Goal: Transaction & Acquisition: Purchase product/service

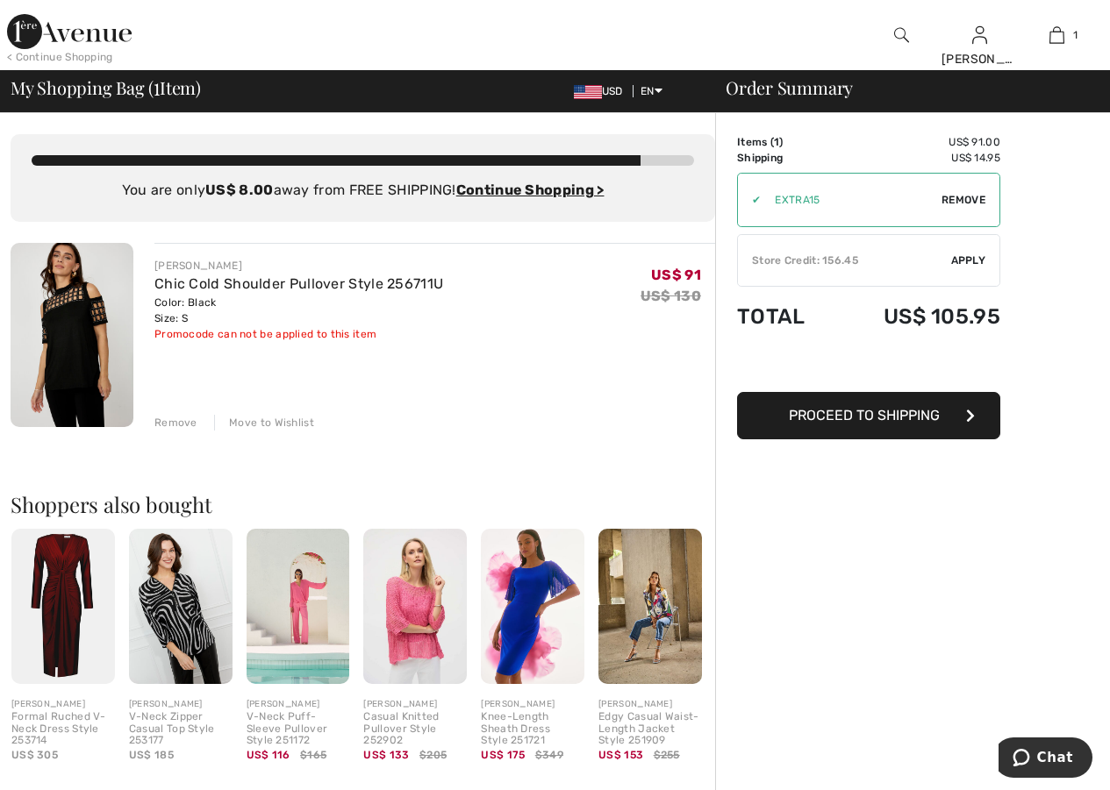
click at [903, 416] on span "Proceed to Shipping" at bounding box center [864, 415] width 151 height 17
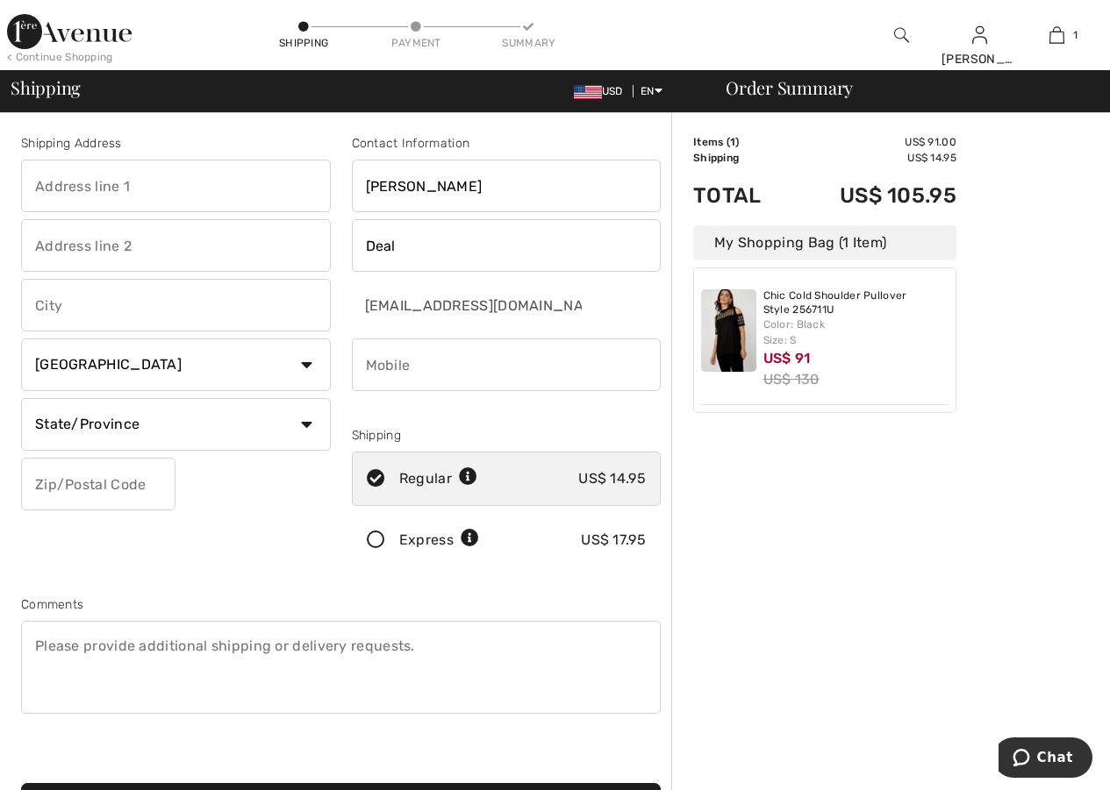
click at [440, 368] on input "phone" at bounding box center [507, 365] width 310 height 53
type input "3364912047"
type input "[STREET_ADDRESS]"
type input "Advance"
select select "US"
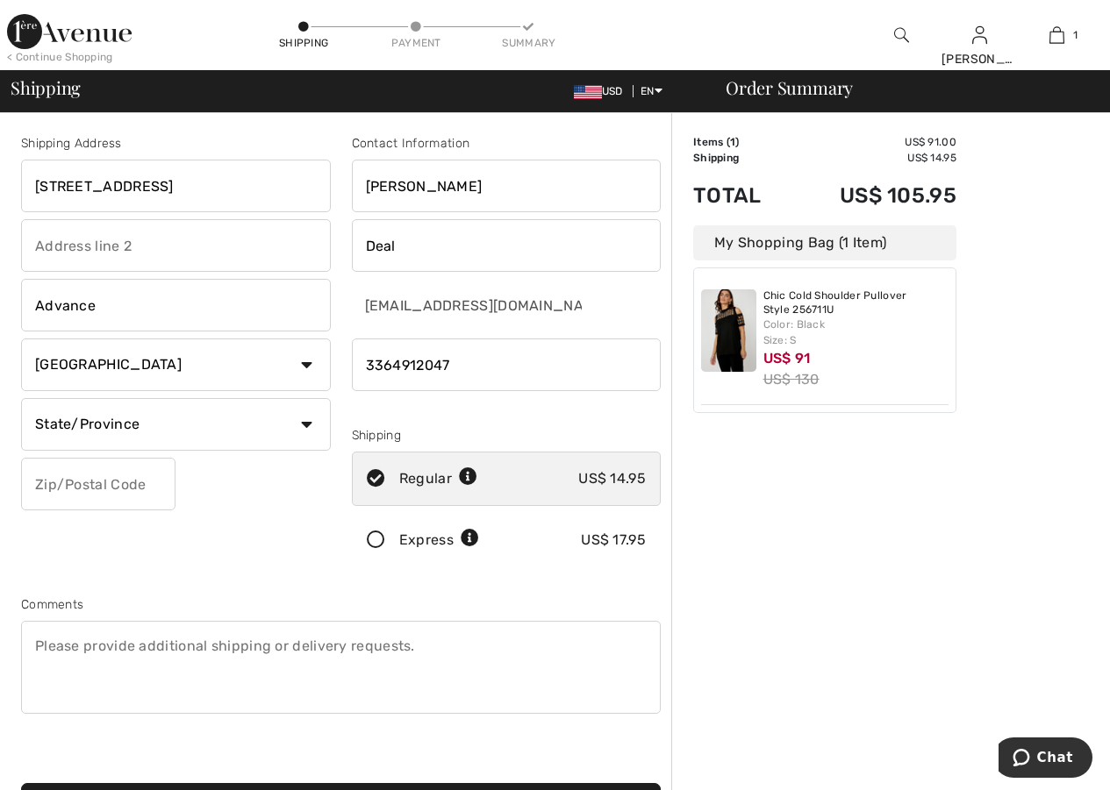
type input "27006"
click at [160, 435] on select "State/Province Alabama Alaska American Samoa Arizona Arkansas California Colora…" at bounding box center [176, 424] width 310 height 53
select select "NC"
click at [21, 398] on select "State/Province Alabama Alaska American Samoa Arizona Arkansas California Colora…" at bounding box center [176, 424] width 310 height 53
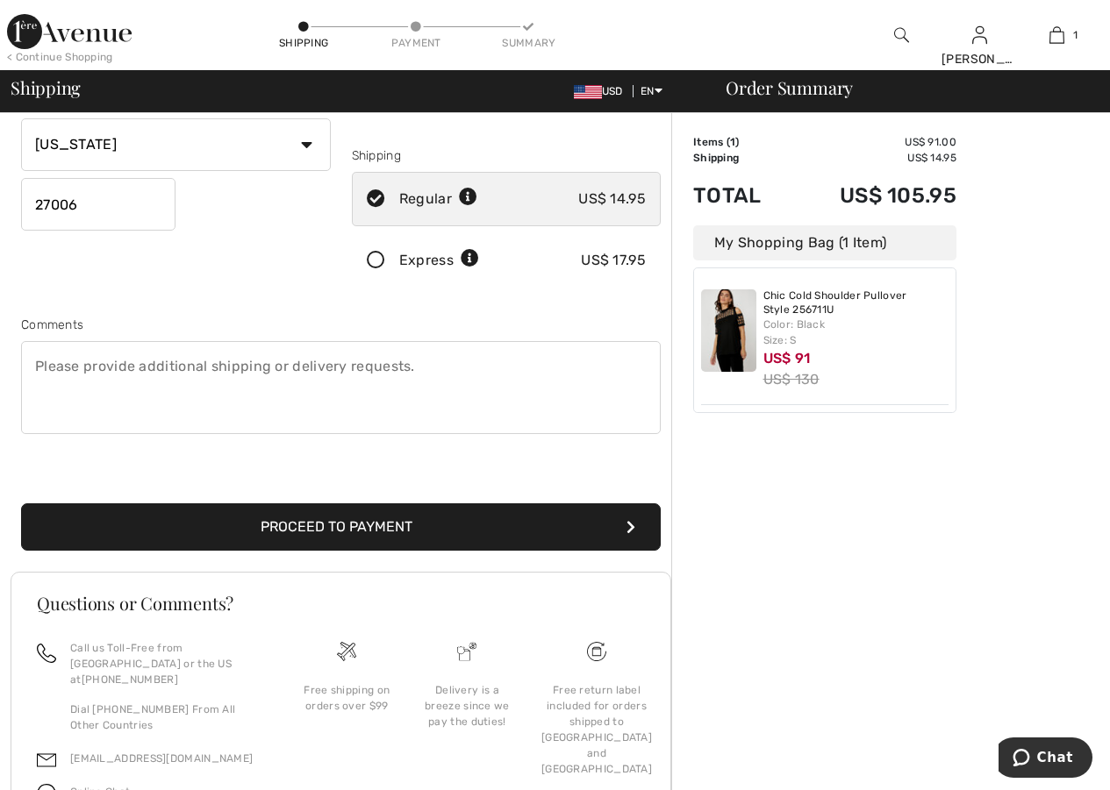
scroll to position [292, 0]
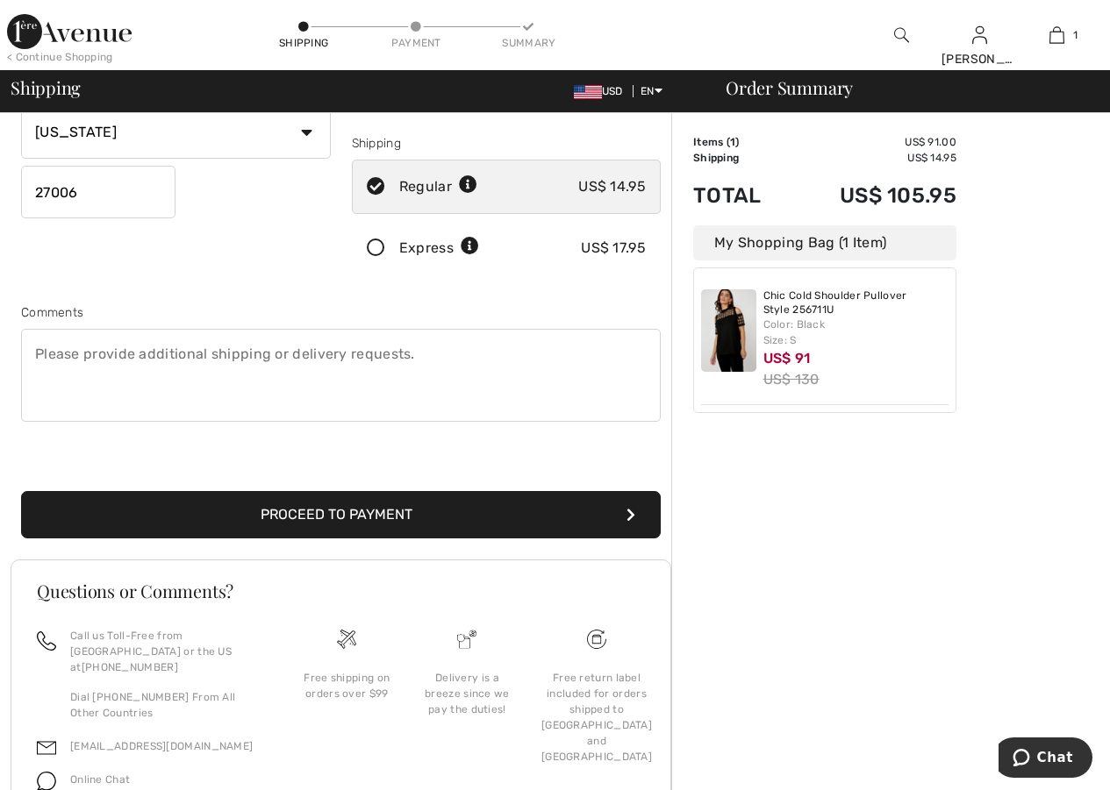
click at [341, 518] on button "Proceed to Payment" at bounding box center [340, 514] width 639 height 47
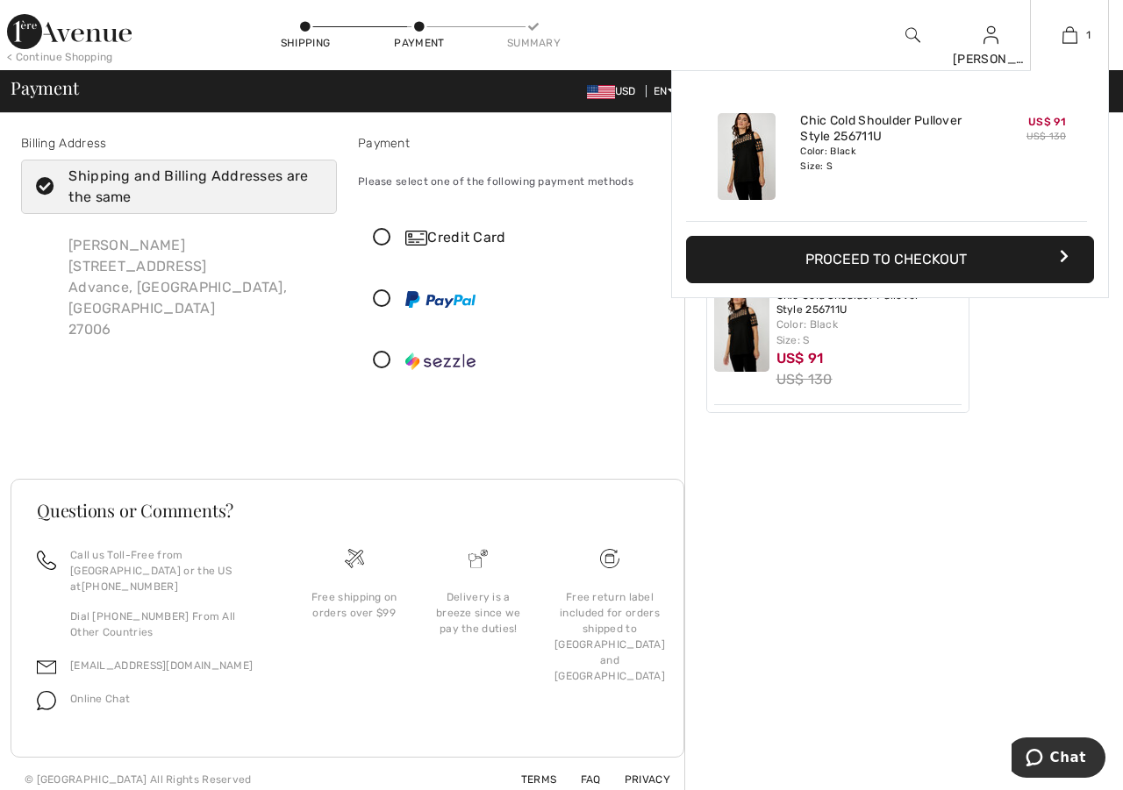
click at [932, 256] on button "Proceed to Checkout" at bounding box center [890, 259] width 408 height 47
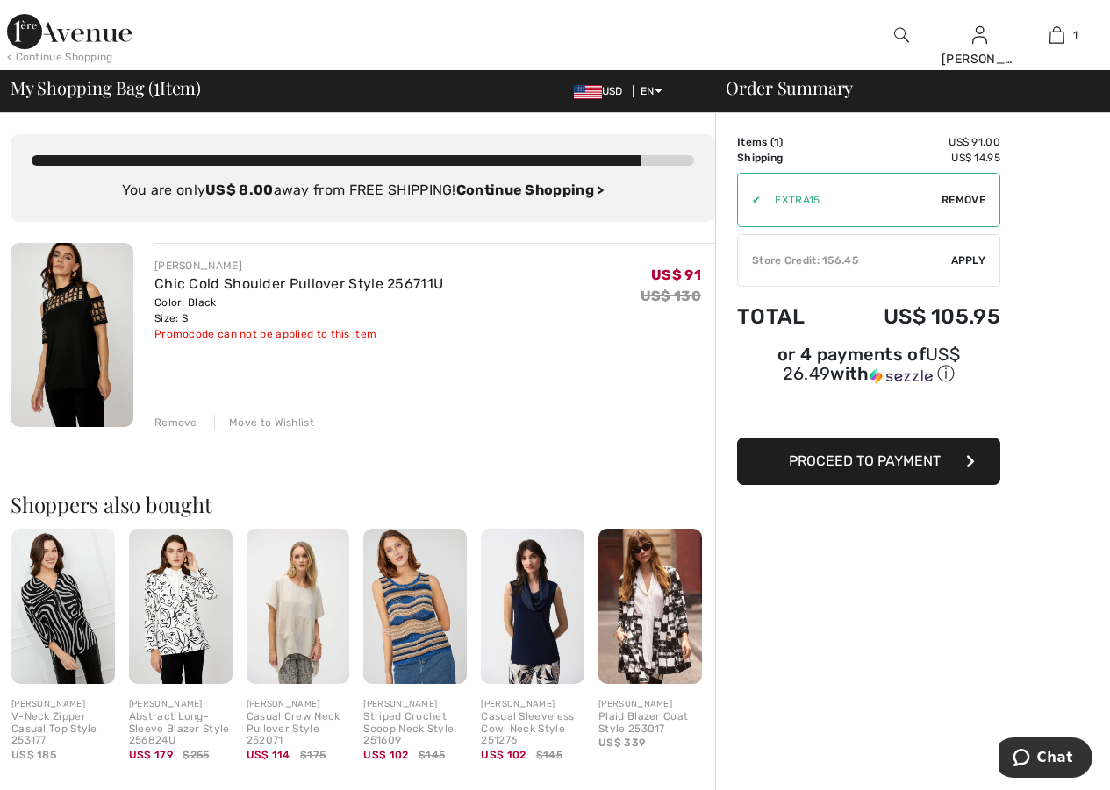
click at [792, 257] on div "Store Credit: 156.45" at bounding box center [844, 261] width 213 height 16
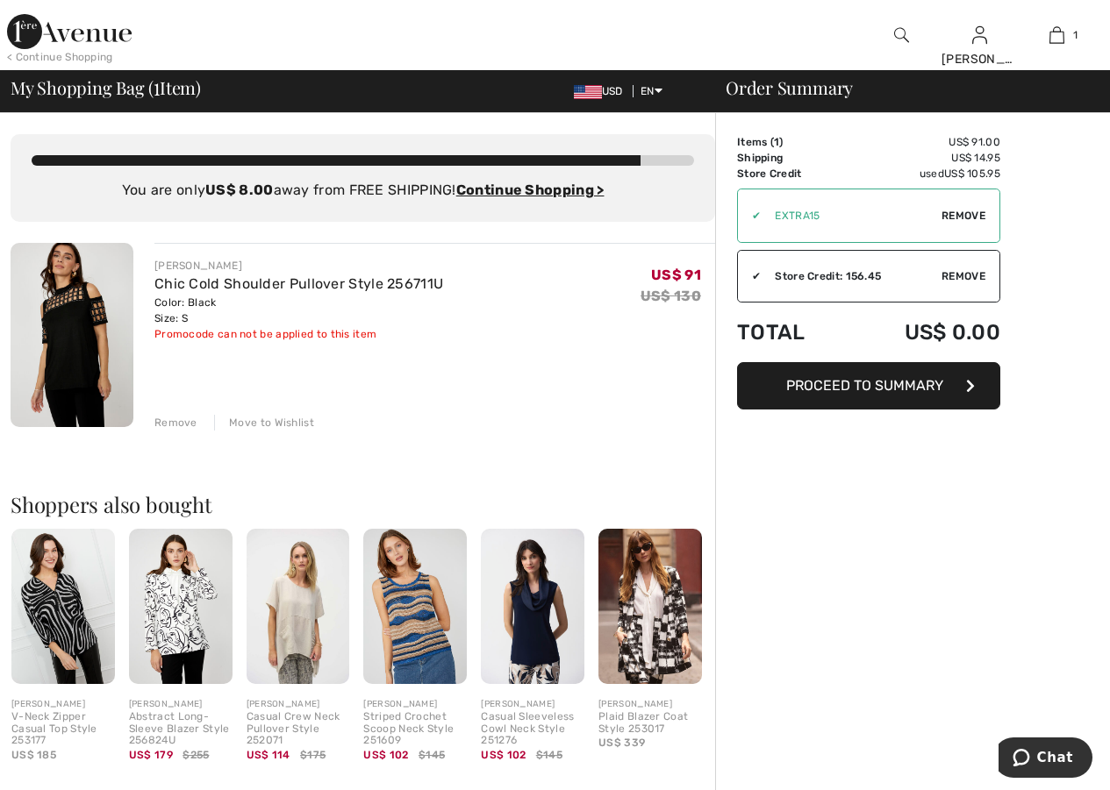
click at [893, 395] on button "Proceed to Summary" at bounding box center [868, 385] width 263 height 47
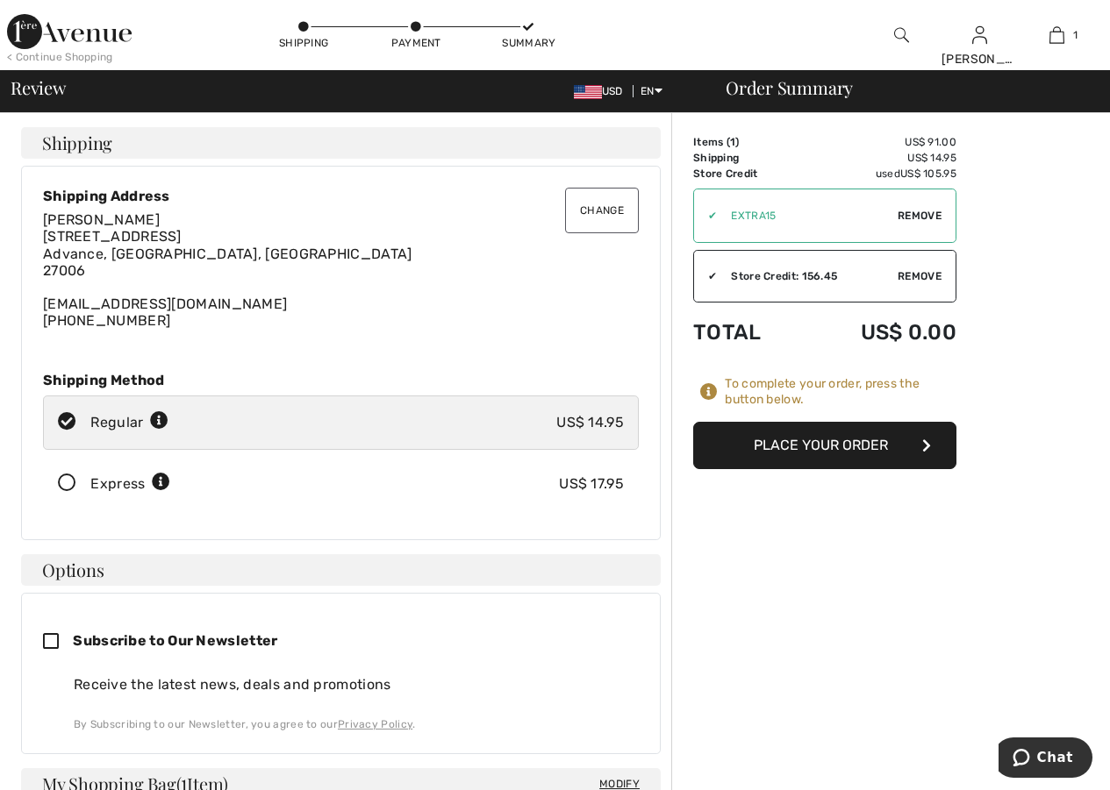
click at [781, 455] on button "Place Your Order" at bounding box center [824, 445] width 263 height 47
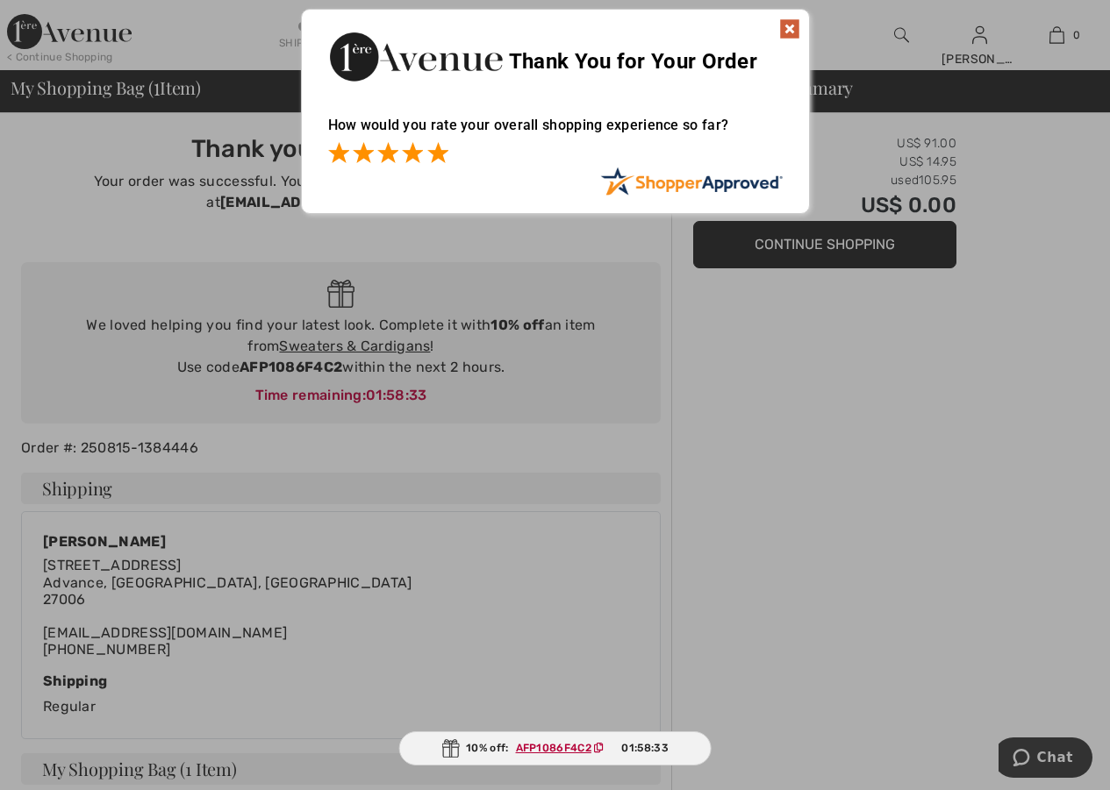
click at [446, 153] on span at bounding box center [437, 152] width 21 height 21
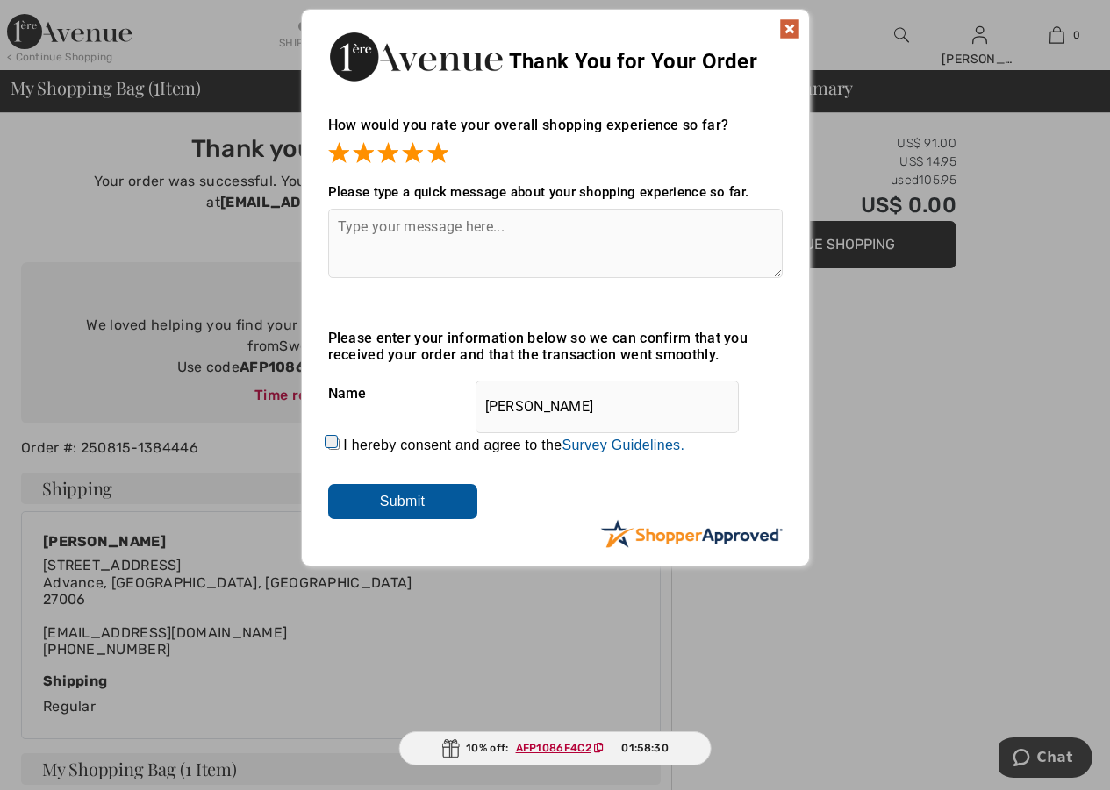
click at [332, 443] on input "I hereby consent and agree to the By submitting a review, you grant permission …" at bounding box center [333, 444] width 11 height 11
checkbox input "true"
click at [358, 506] on input "Submit" at bounding box center [402, 501] width 149 height 35
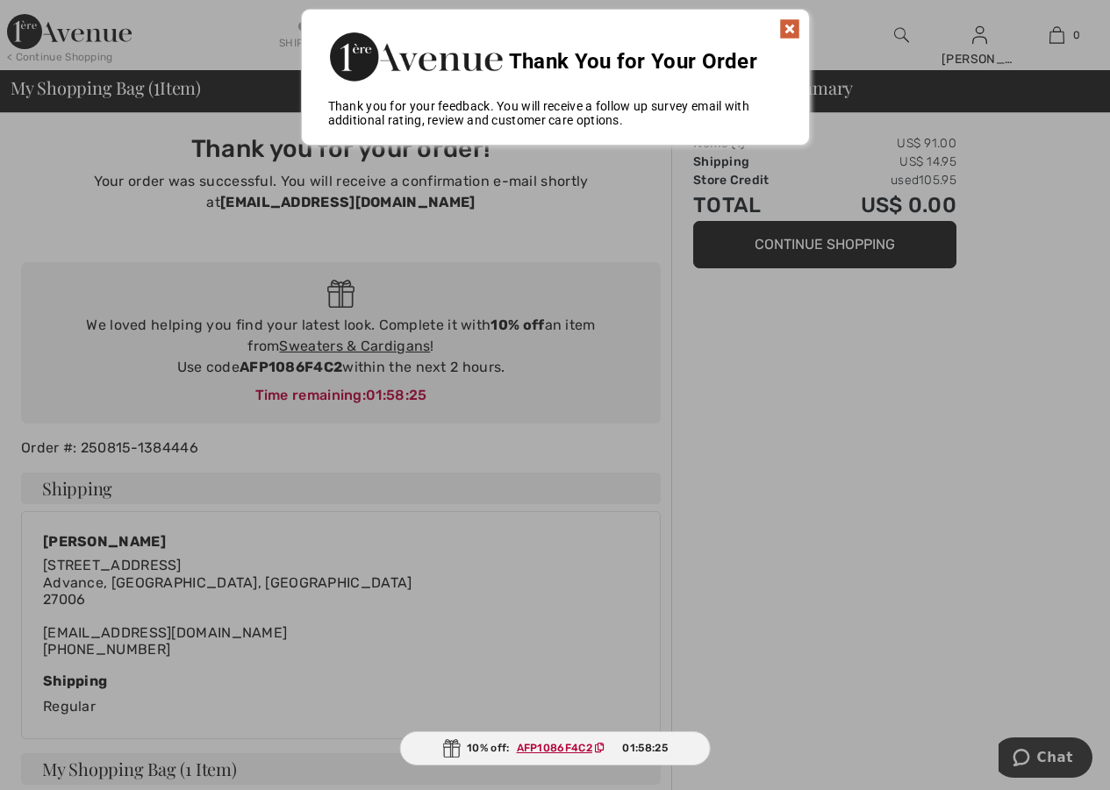
click at [789, 32] on img at bounding box center [789, 28] width 21 height 21
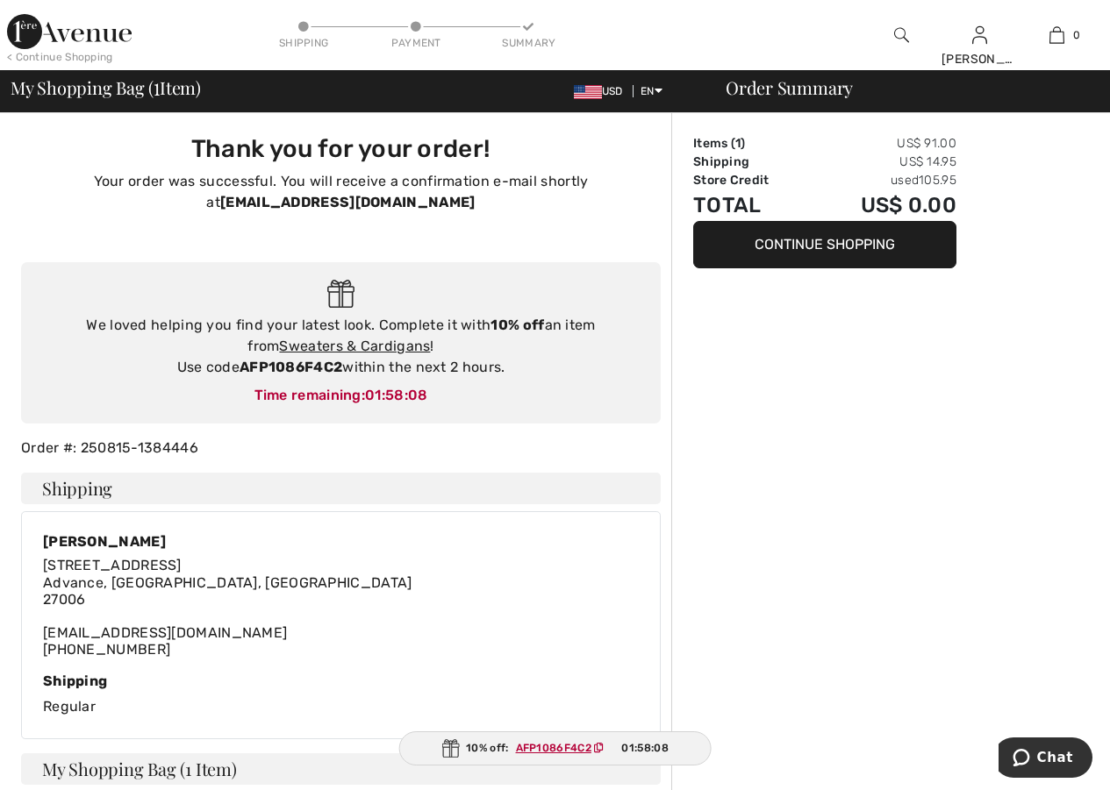
click at [816, 245] on button "Continue Shopping" at bounding box center [824, 244] width 263 height 47
drag, startPoint x: 242, startPoint y: 366, endPoint x: 347, endPoint y: 361, distance: 105.4
click at [347, 361] on div "We loved helping you find your latest look. Complete it with 10% off an item fr…" at bounding box center [341, 346] width 604 height 63
drag, startPoint x: 347, startPoint y: 360, endPoint x: 332, endPoint y: 374, distance: 21.1
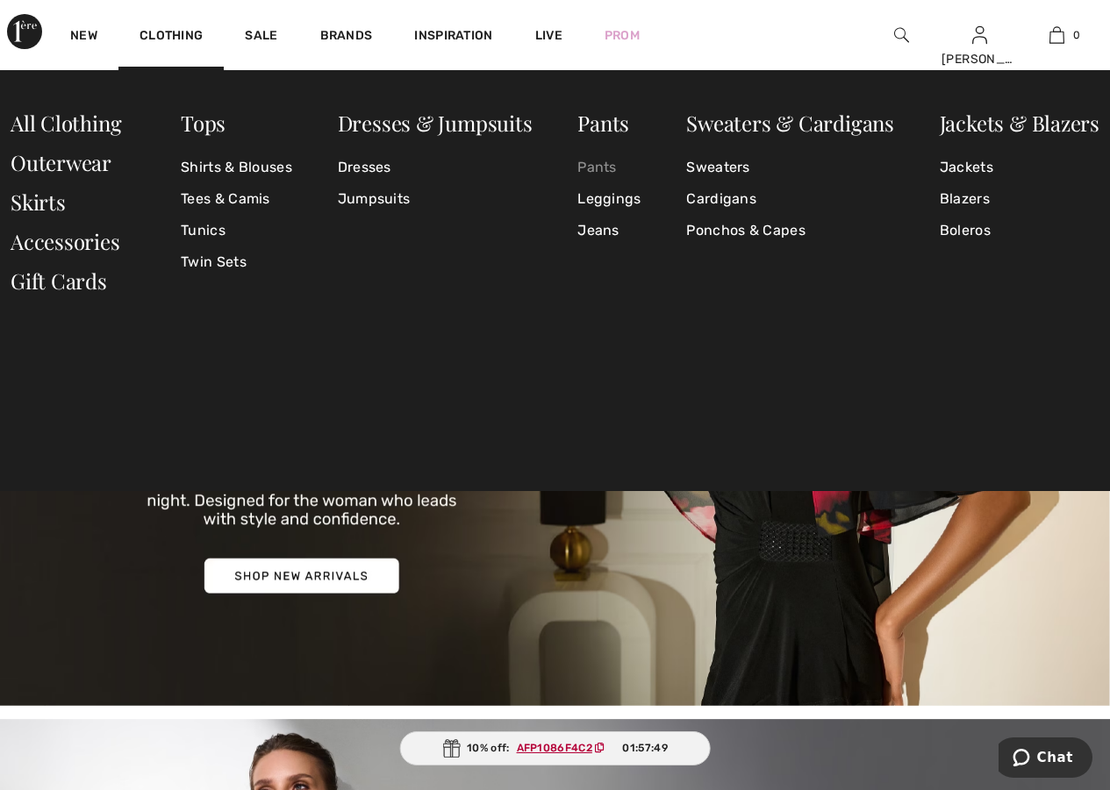
click at [602, 167] on link "Pants" at bounding box center [608, 168] width 63 height 32
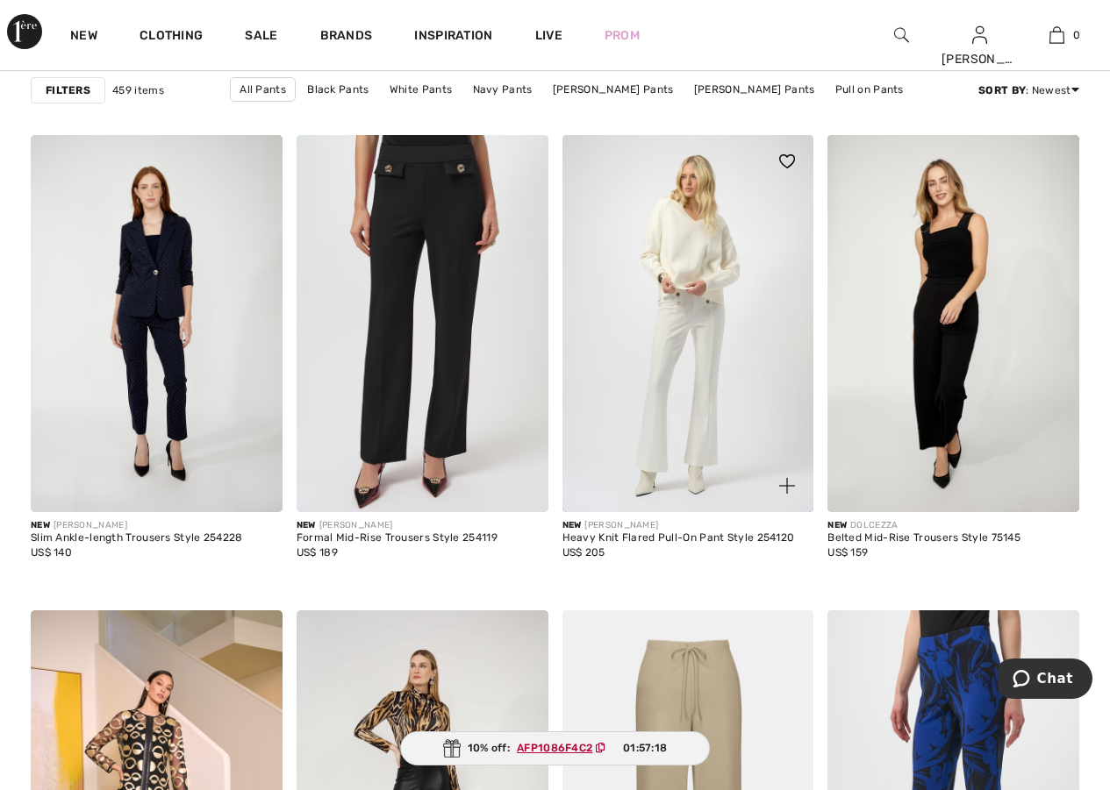
scroll to position [1169, 0]
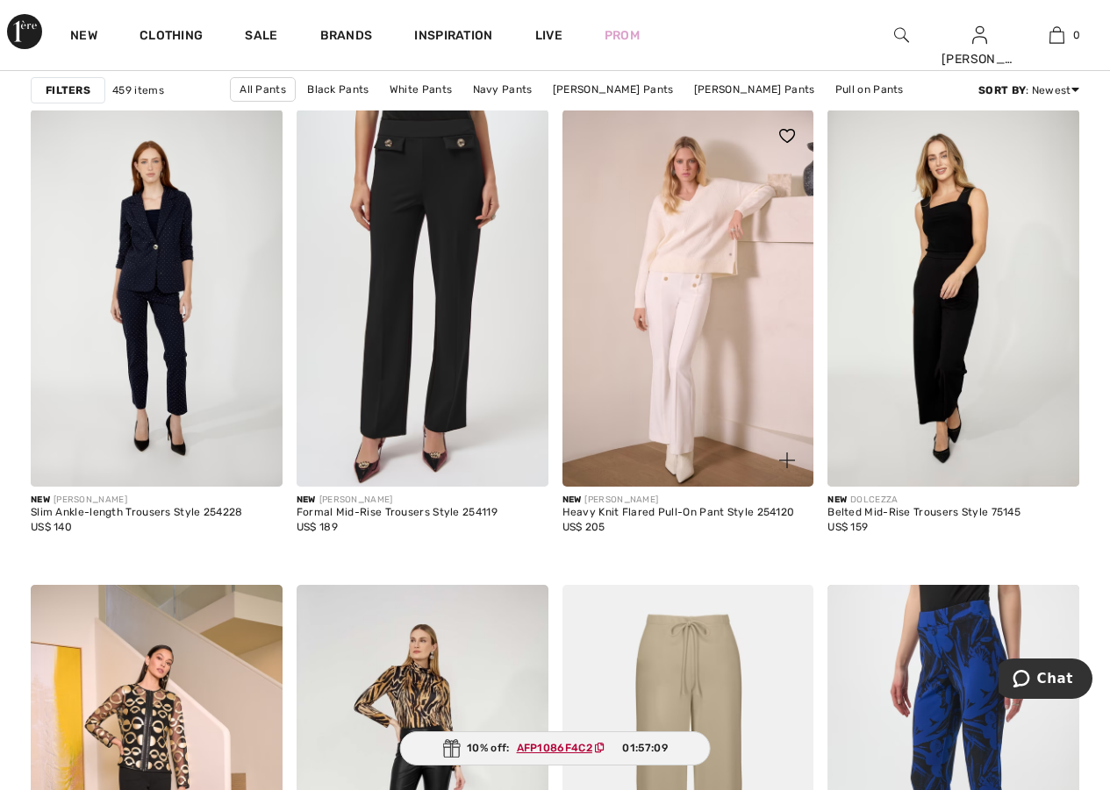
click at [584, 469] on img at bounding box center [688, 298] width 252 height 377
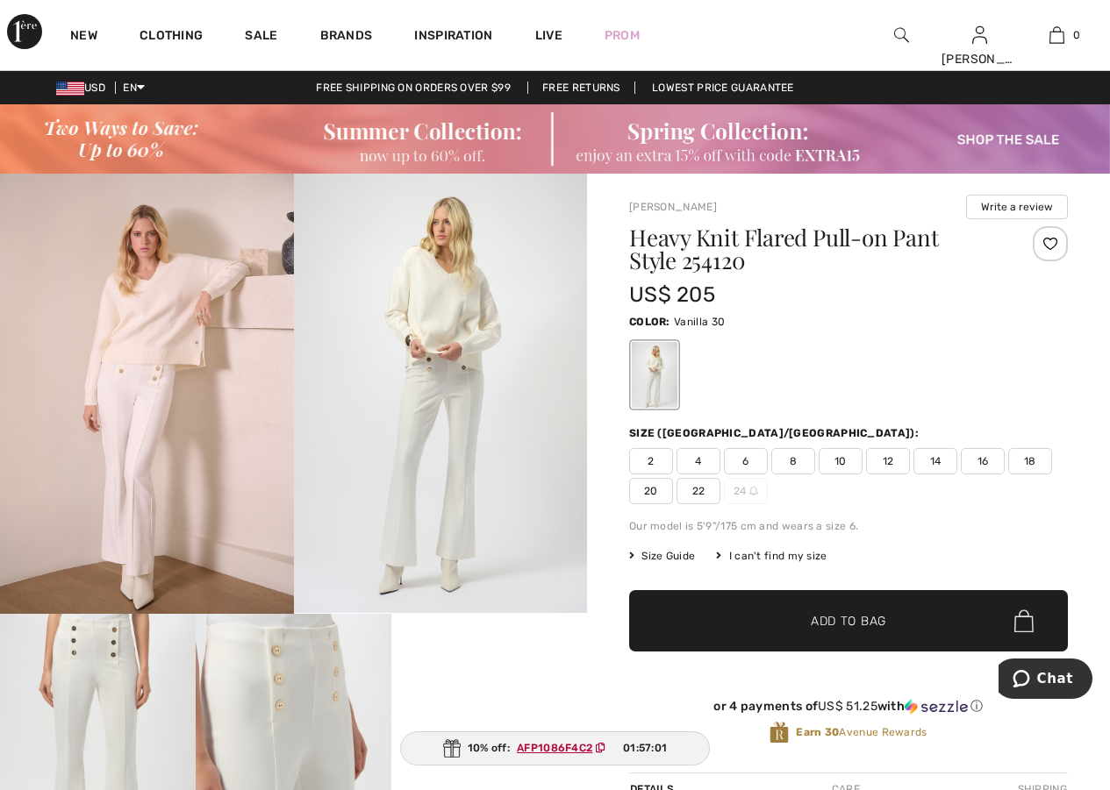
click at [440, 451] on img at bounding box center [441, 393] width 294 height 439
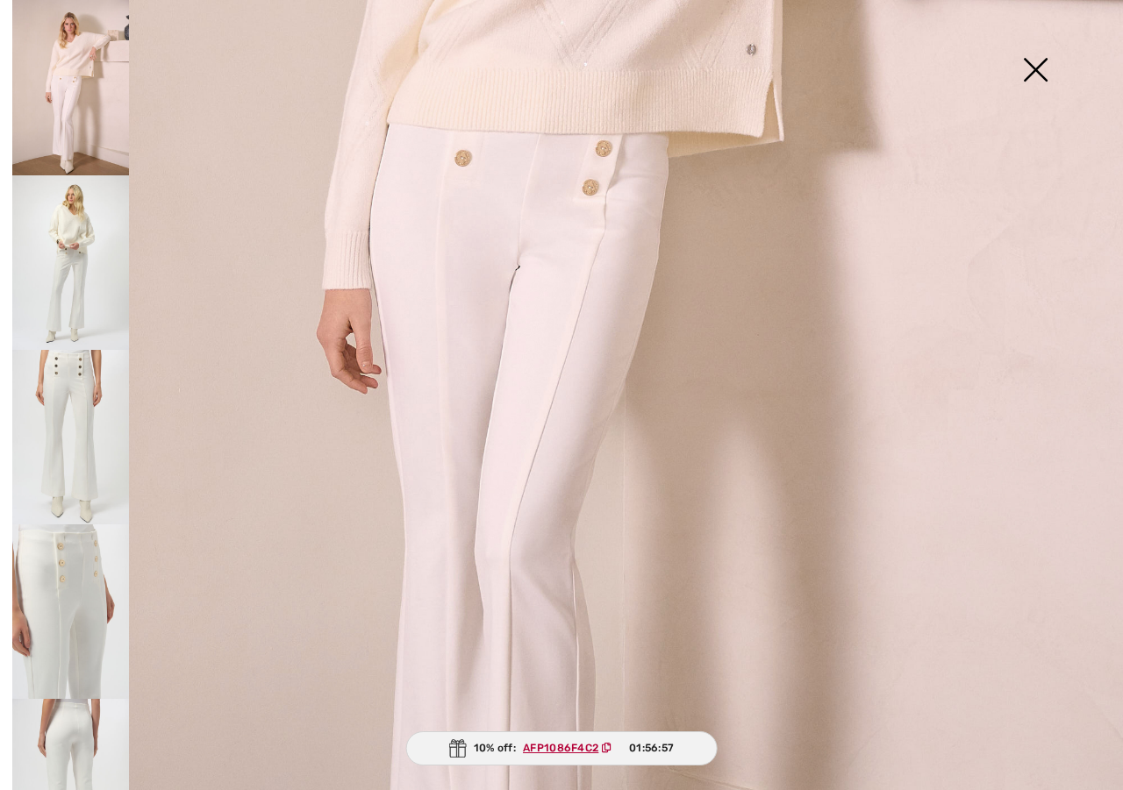
scroll to position [582, 0]
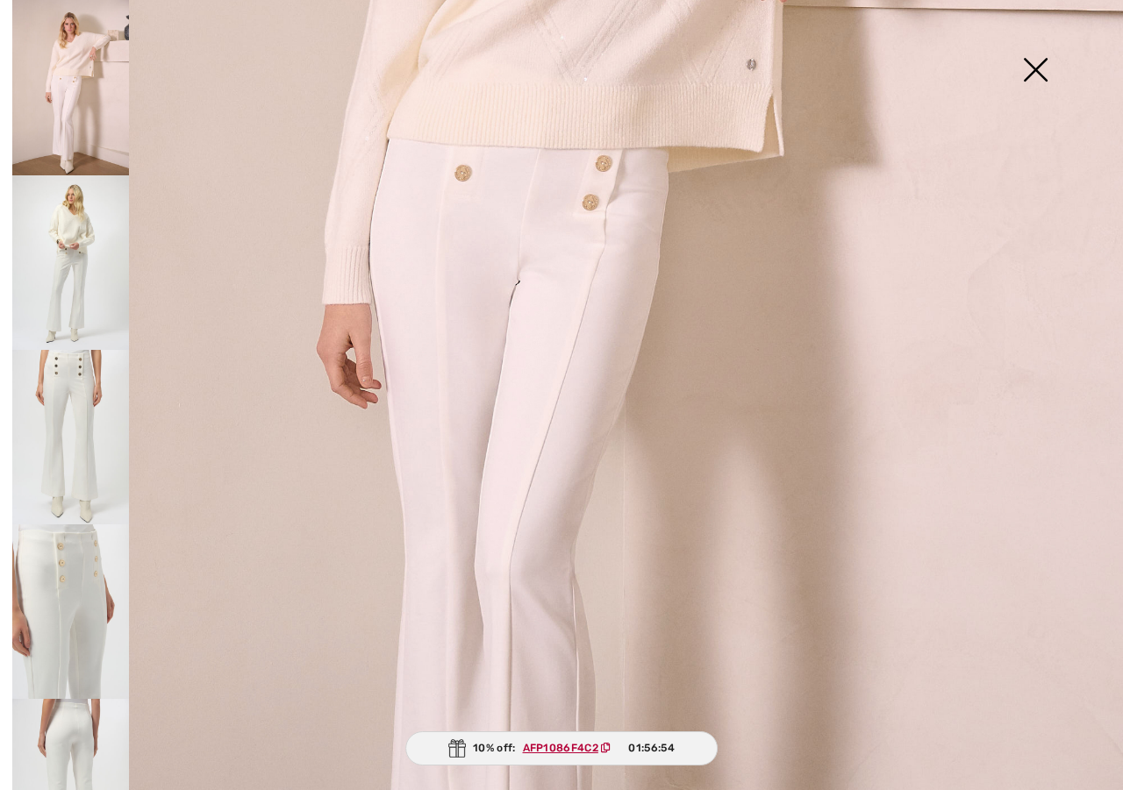
click at [83, 397] on img at bounding box center [70, 437] width 117 height 175
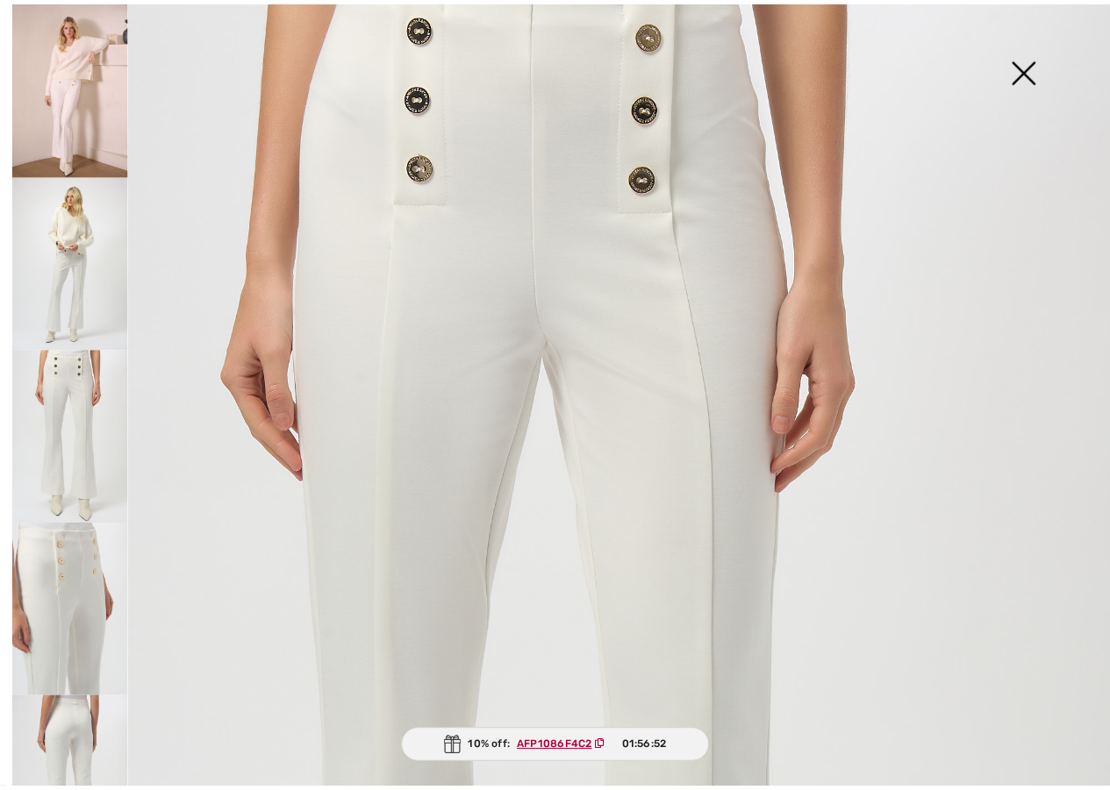
scroll to position [0, 0]
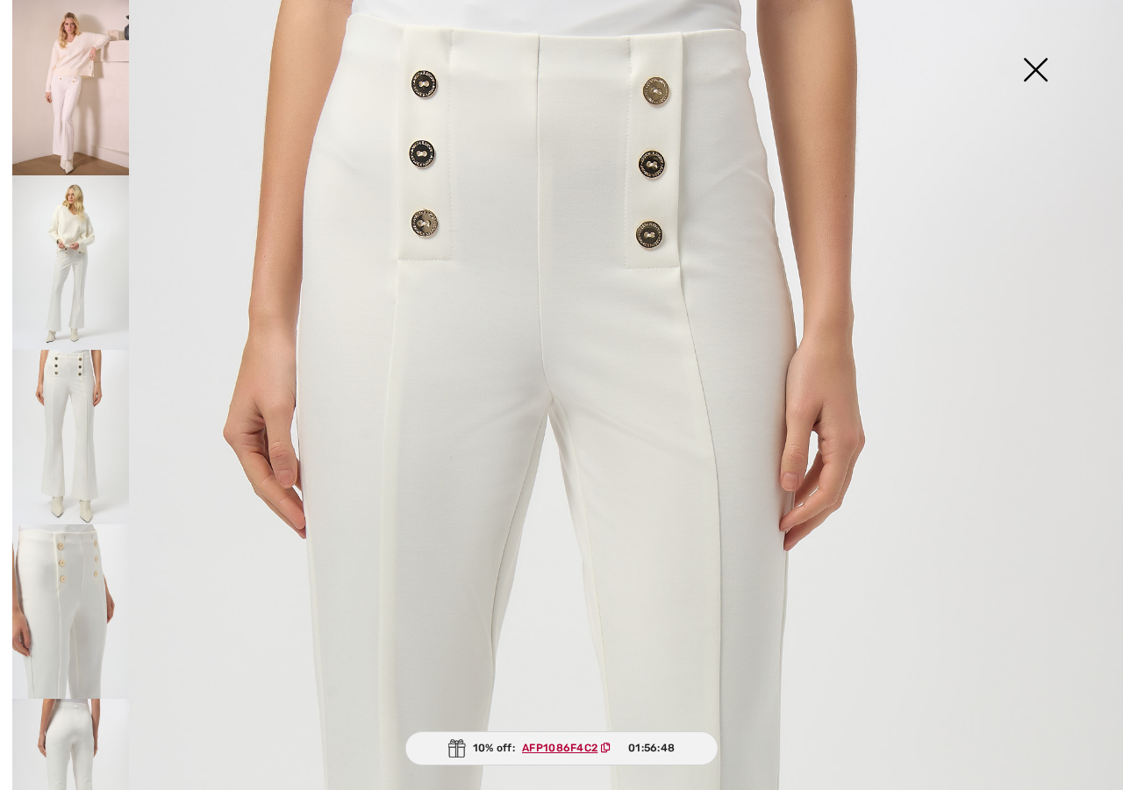
click at [1025, 82] on img at bounding box center [1035, 71] width 88 height 90
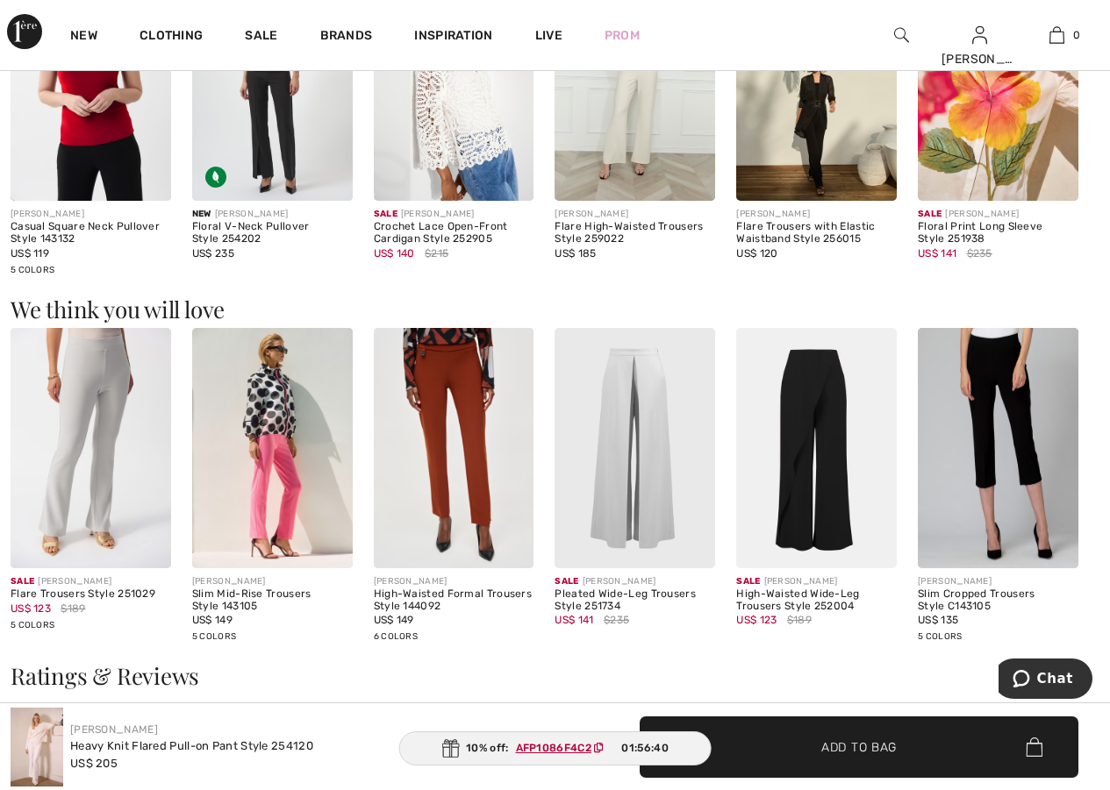
scroll to position [1462, 0]
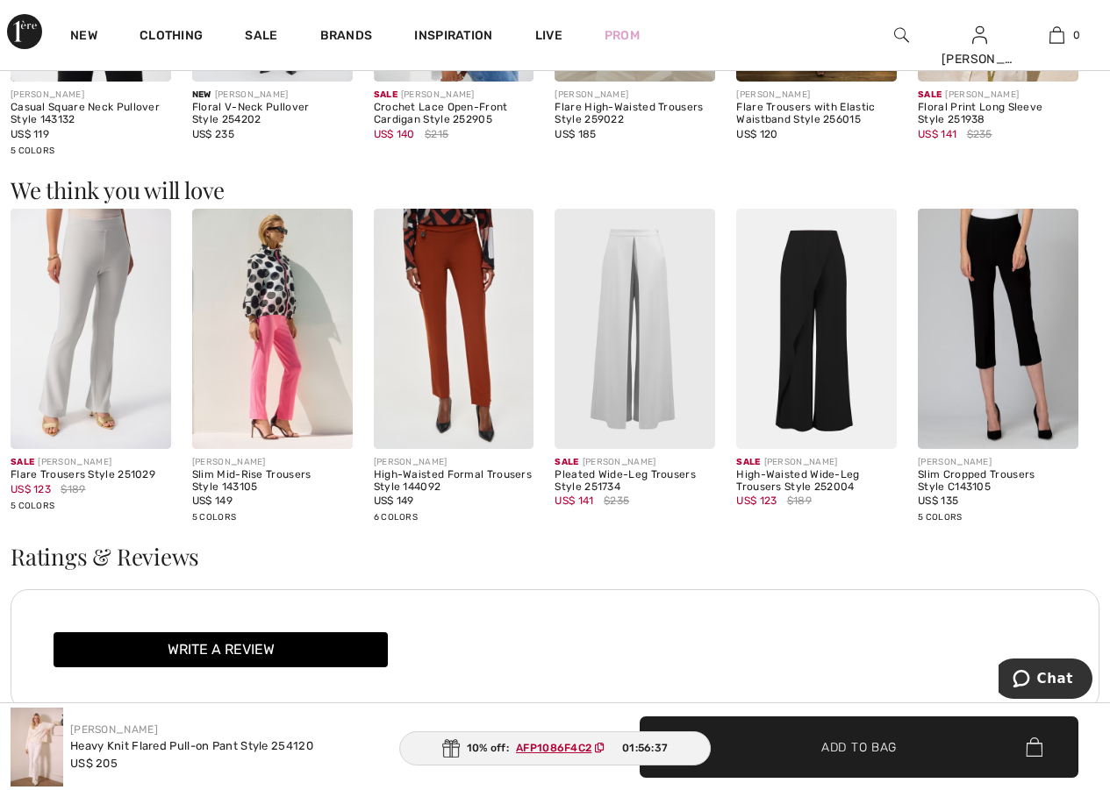
click at [76, 399] on img at bounding box center [91, 329] width 161 height 240
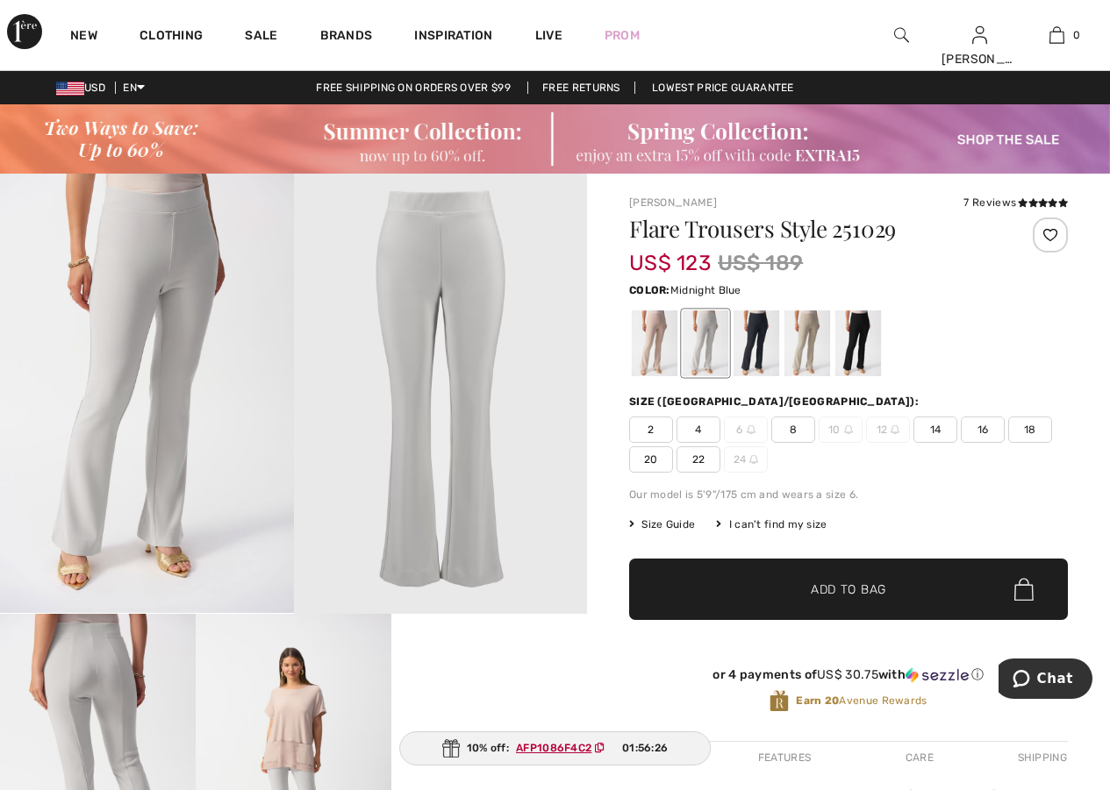
click at [768, 344] on div at bounding box center [756, 344] width 46 height 66
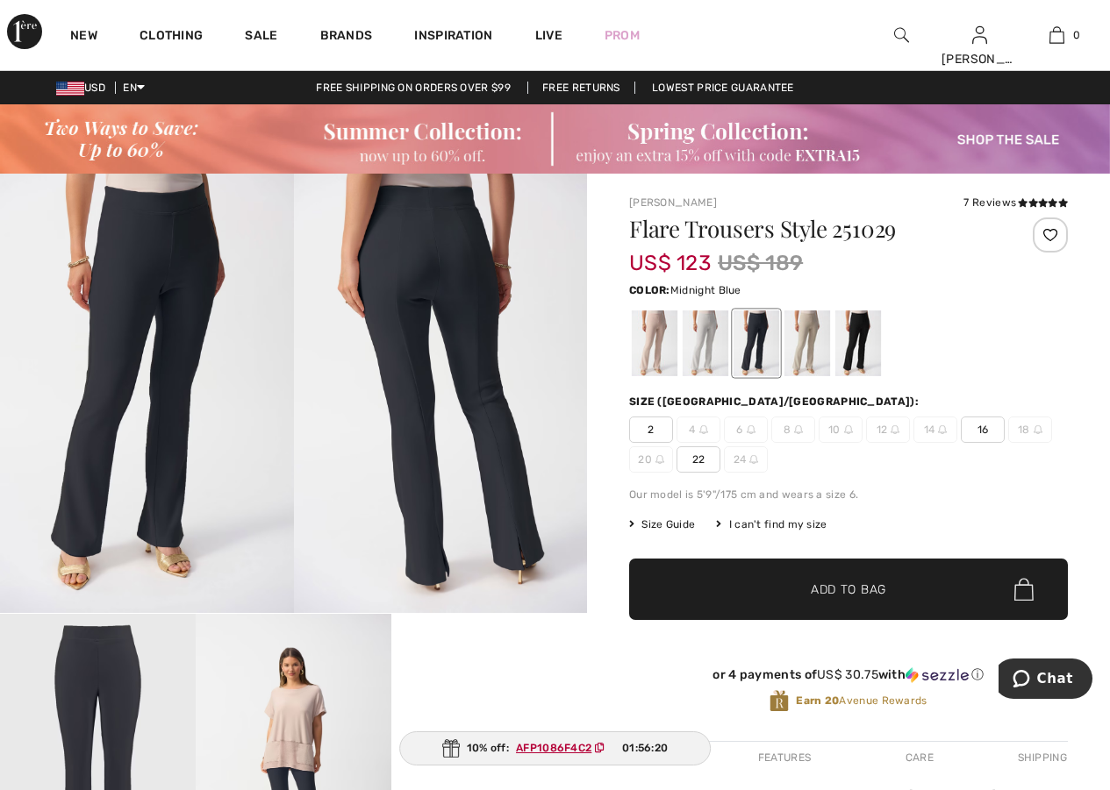
scroll to position [292, 0]
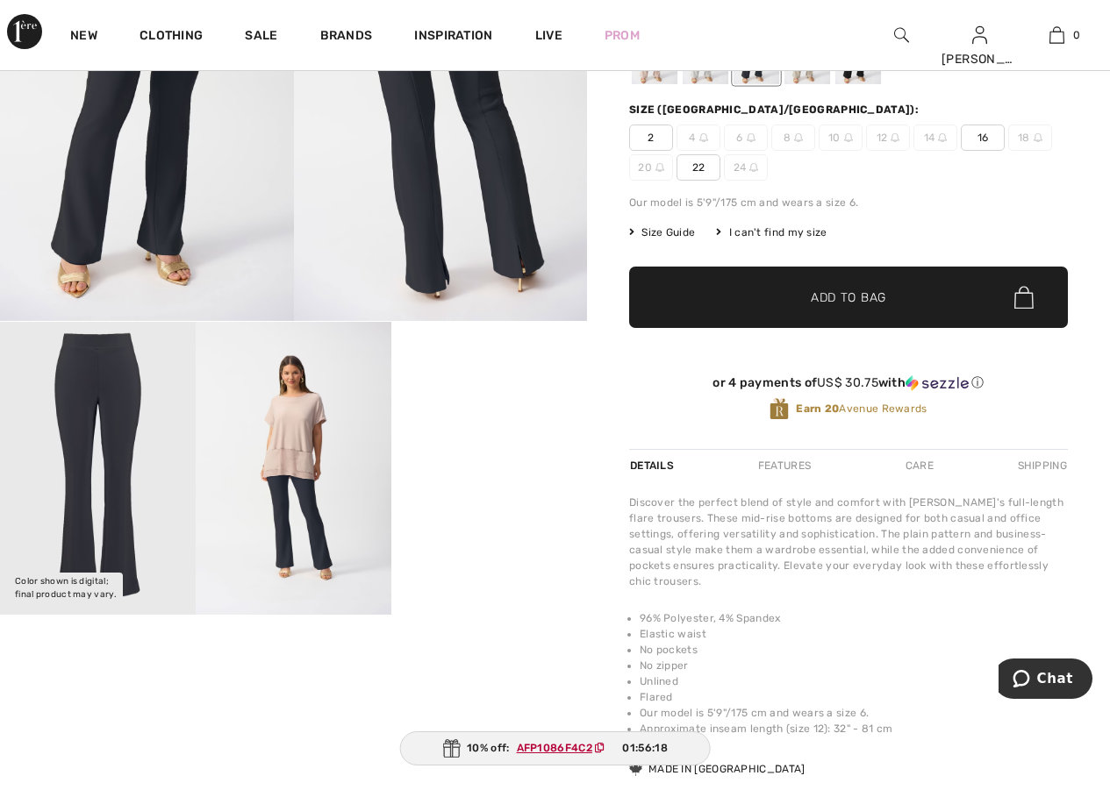
click at [208, 178] on img at bounding box center [147, 101] width 294 height 439
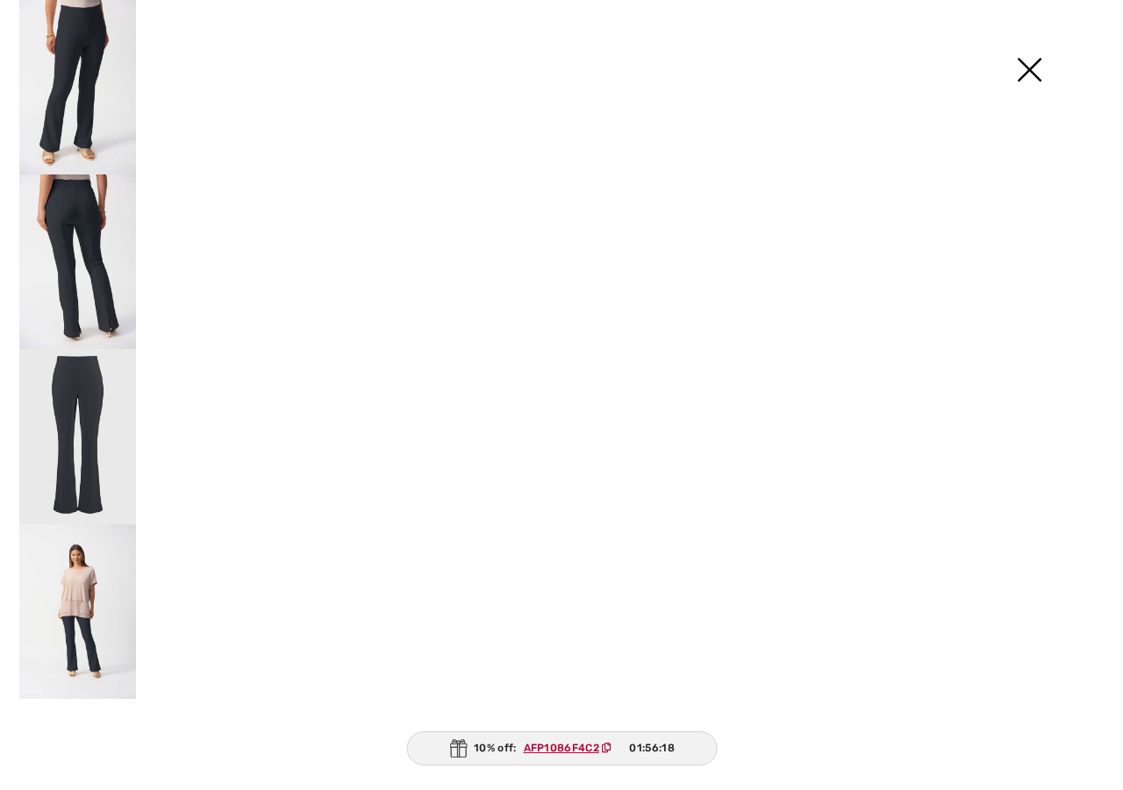
scroll to position [293, 0]
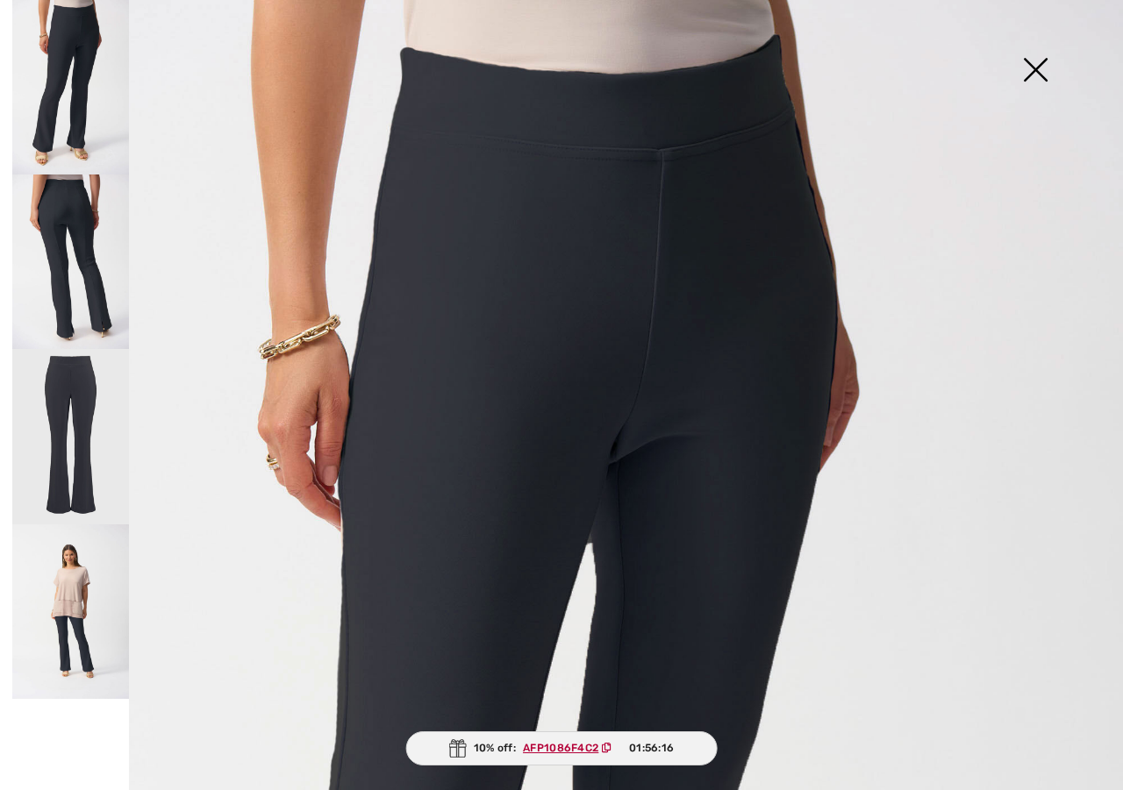
click at [1026, 77] on img at bounding box center [1035, 71] width 88 height 90
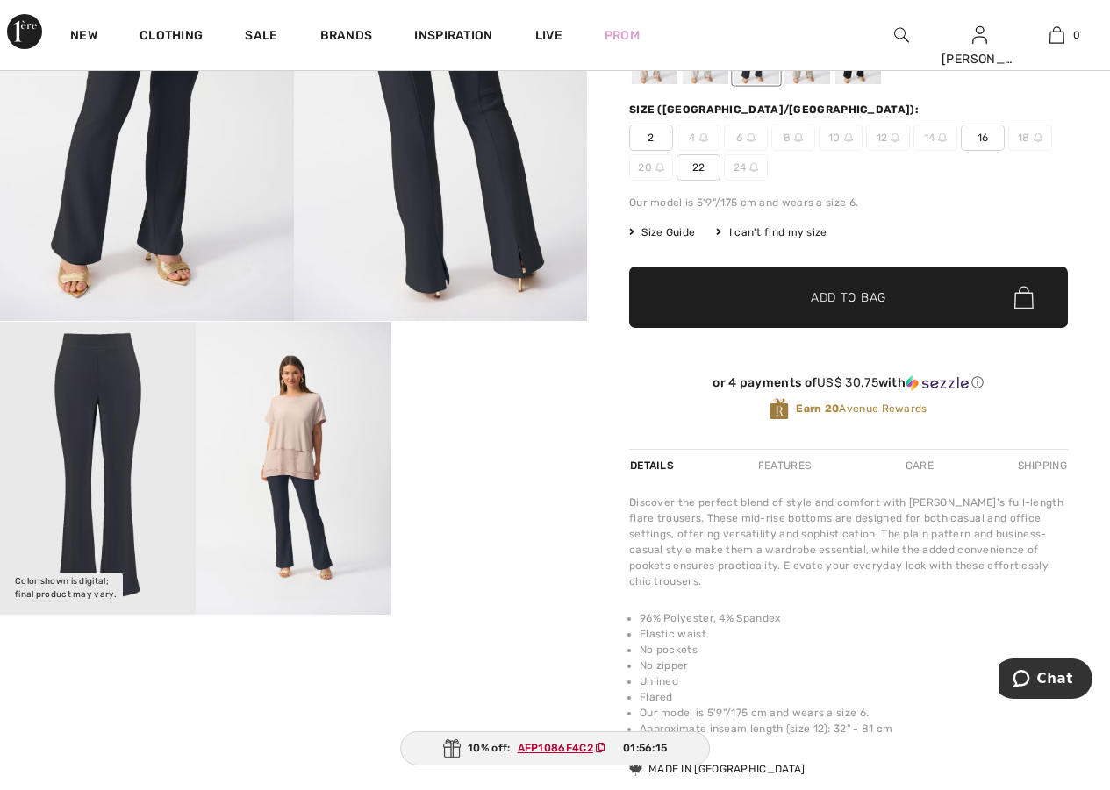
scroll to position [0, 0]
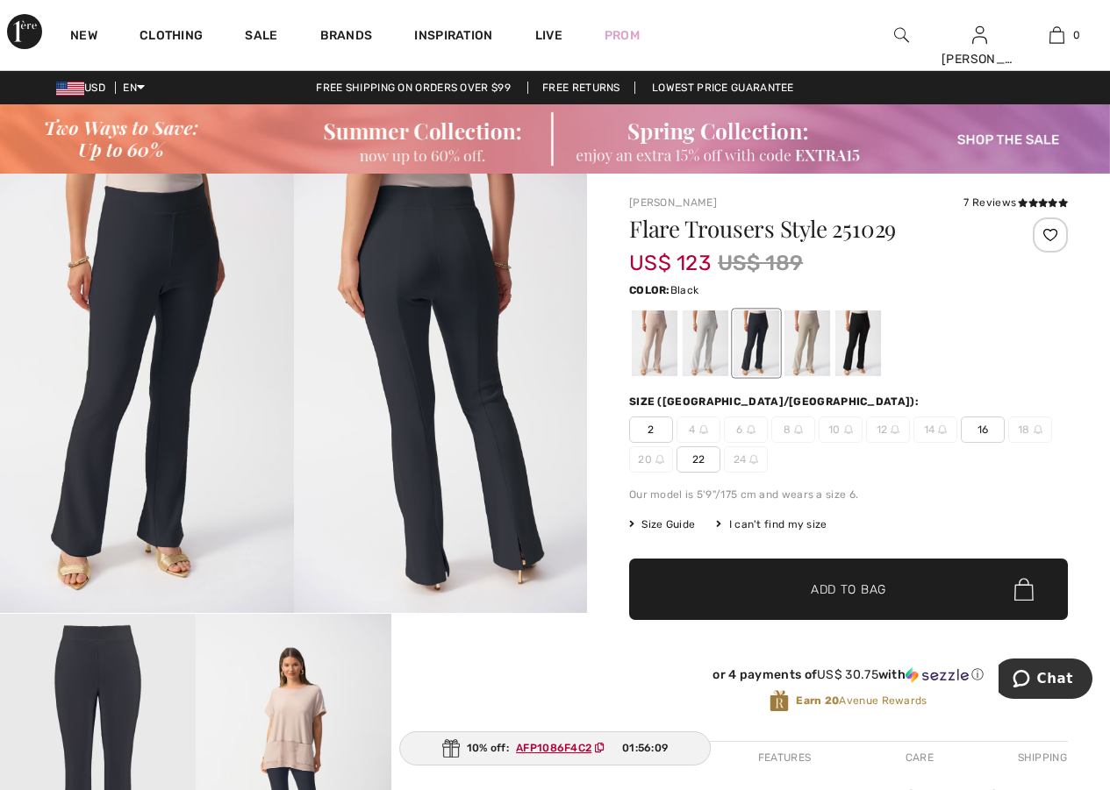
click at [851, 353] on div at bounding box center [858, 344] width 46 height 66
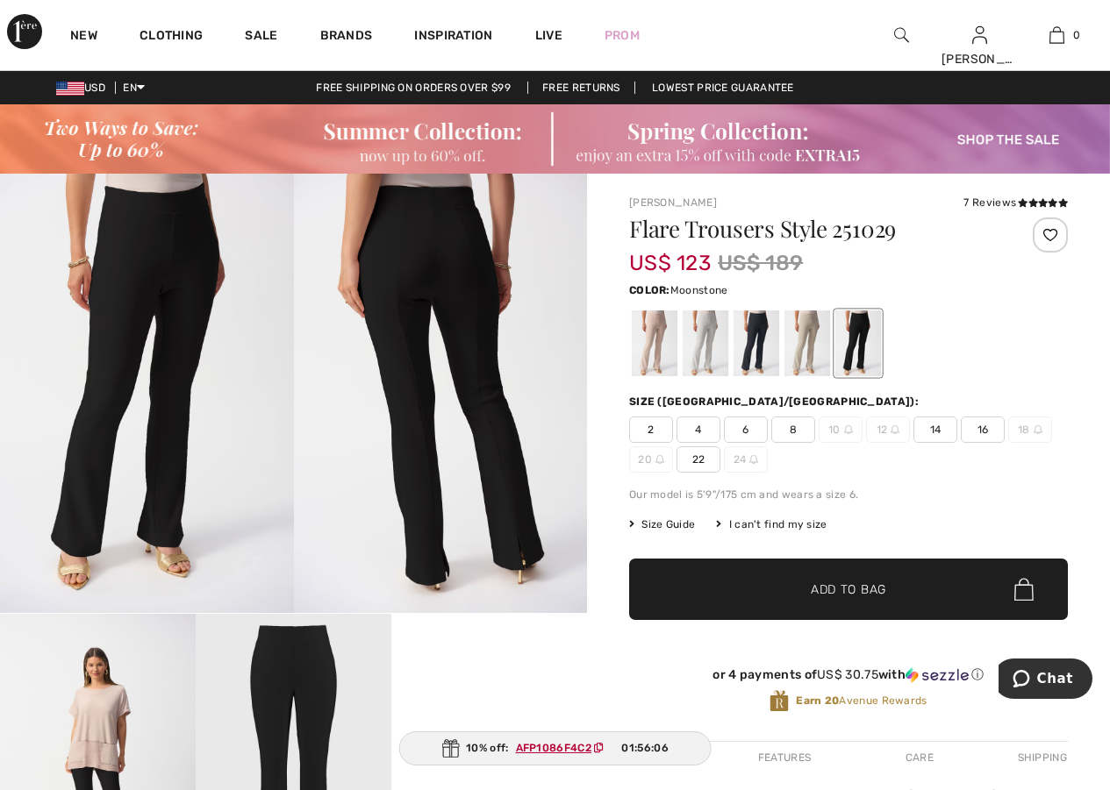
click at [791, 339] on div at bounding box center [807, 344] width 46 height 66
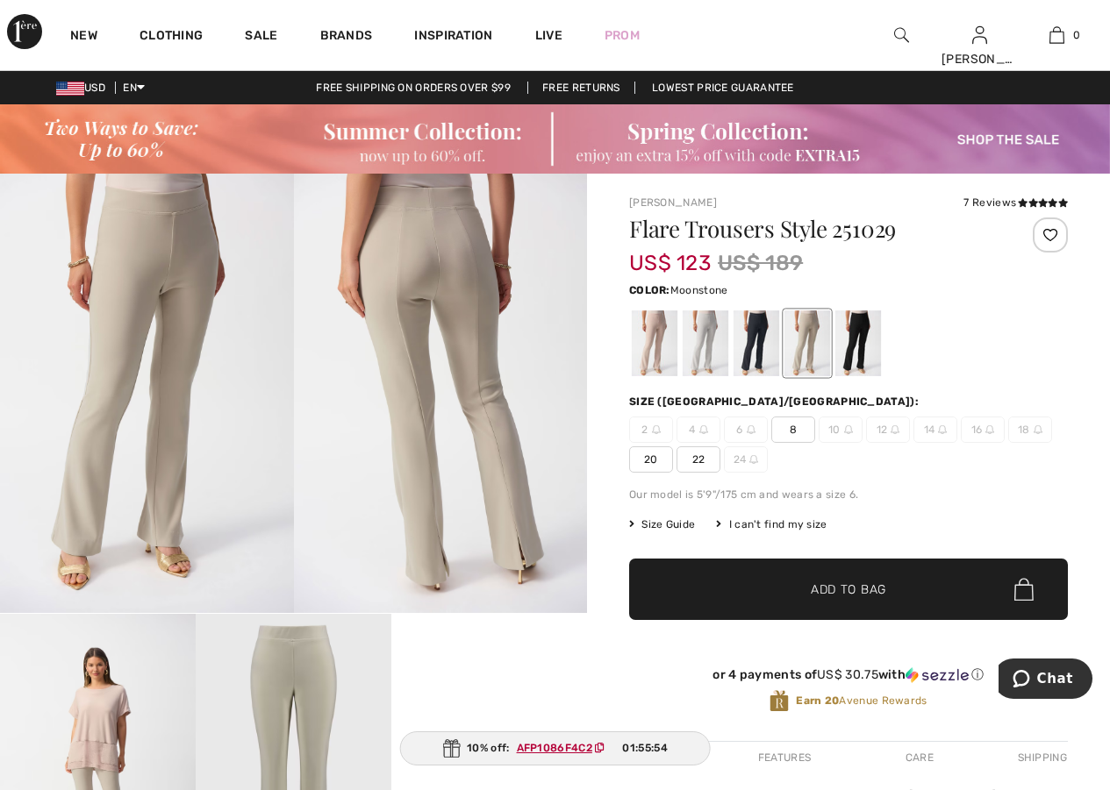
click at [789, 428] on span "8" at bounding box center [793, 430] width 44 height 26
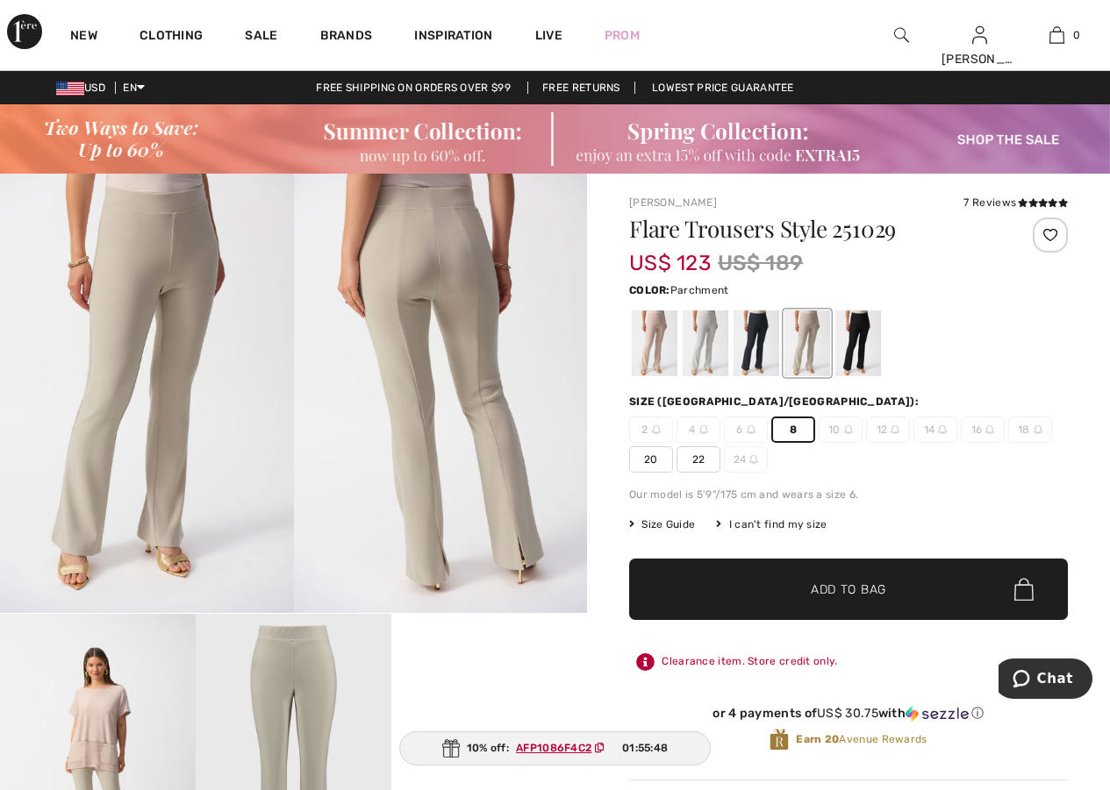
click at [639, 354] on div at bounding box center [655, 344] width 46 height 66
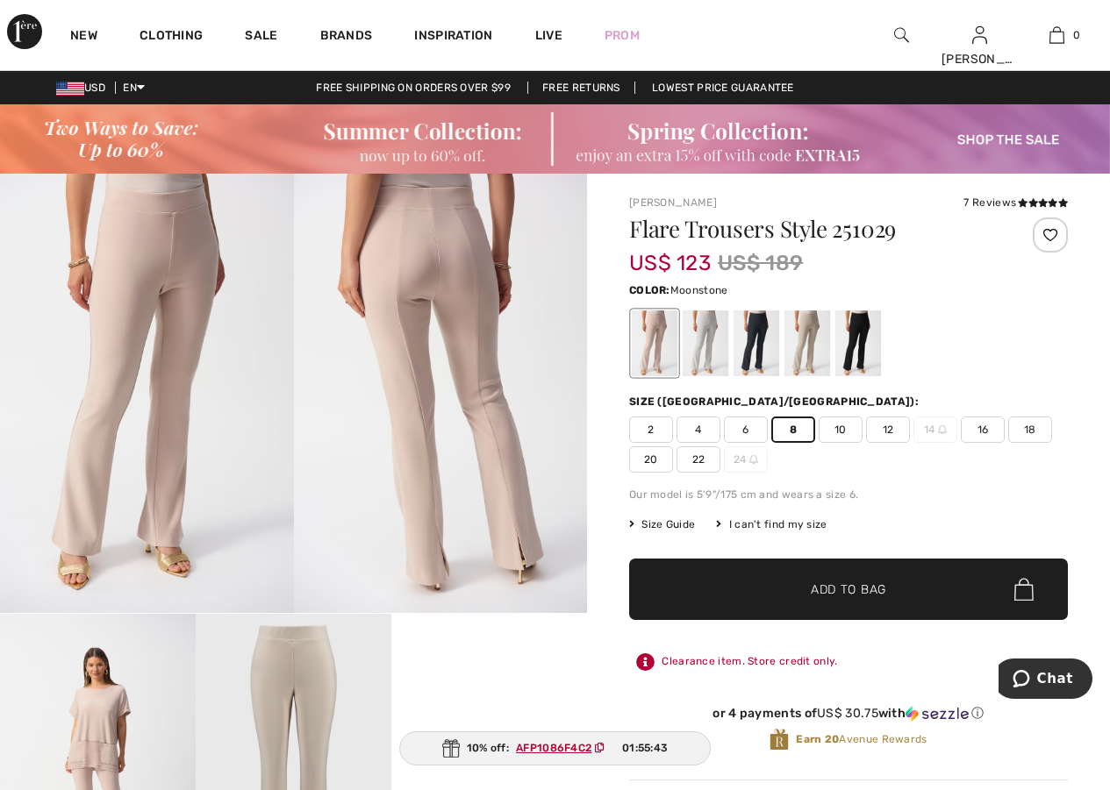
click at [809, 325] on div at bounding box center [807, 344] width 46 height 66
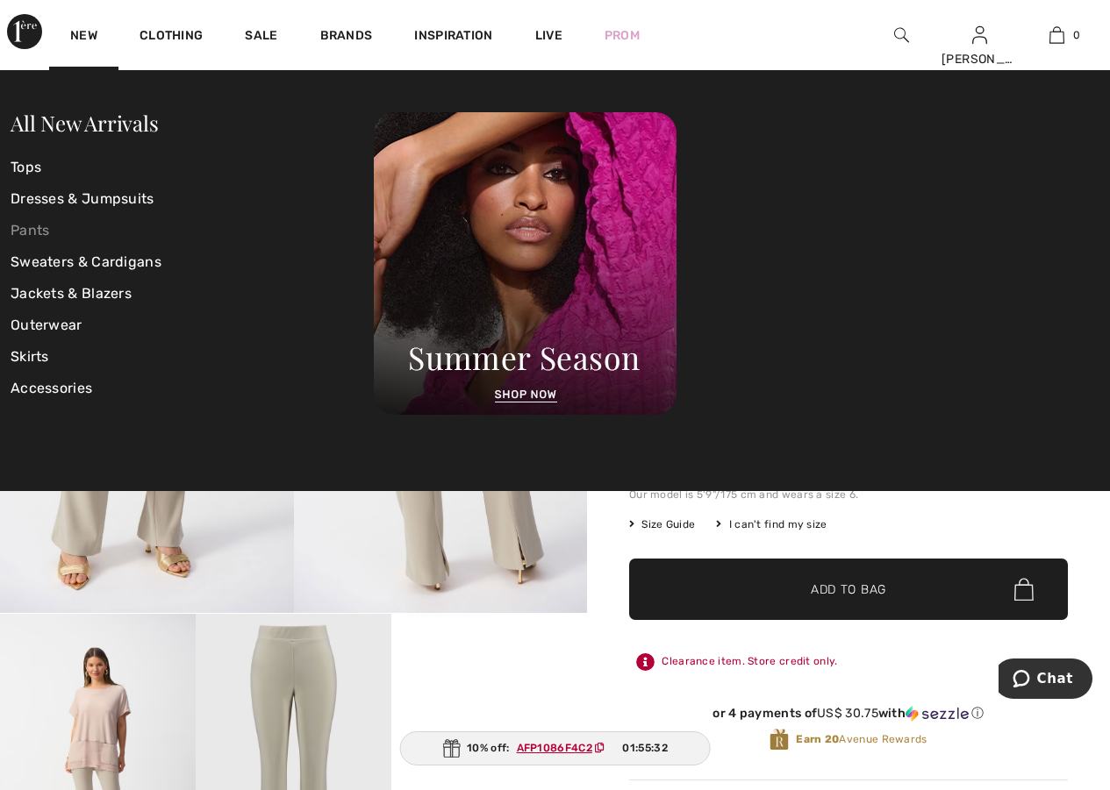
click at [30, 234] on link "Pants" at bounding box center [192, 231] width 363 height 32
click at [46, 231] on link "Pants" at bounding box center [192, 231] width 363 height 32
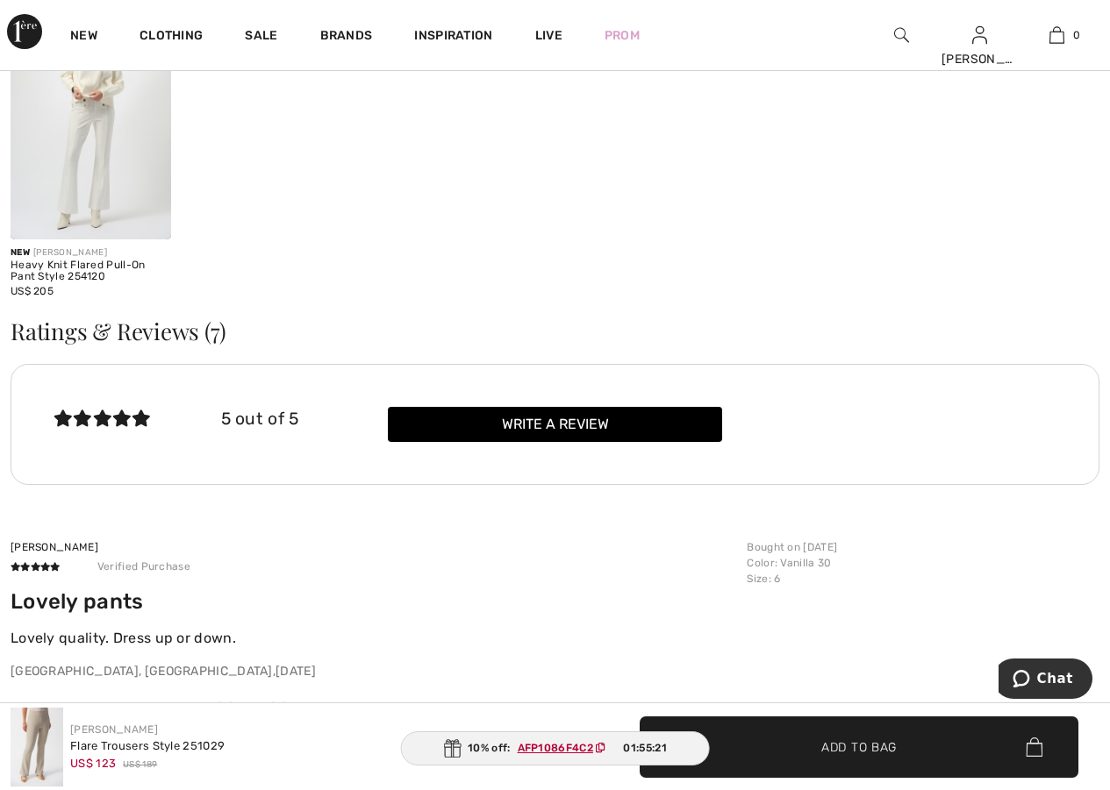
scroll to position [1754, 0]
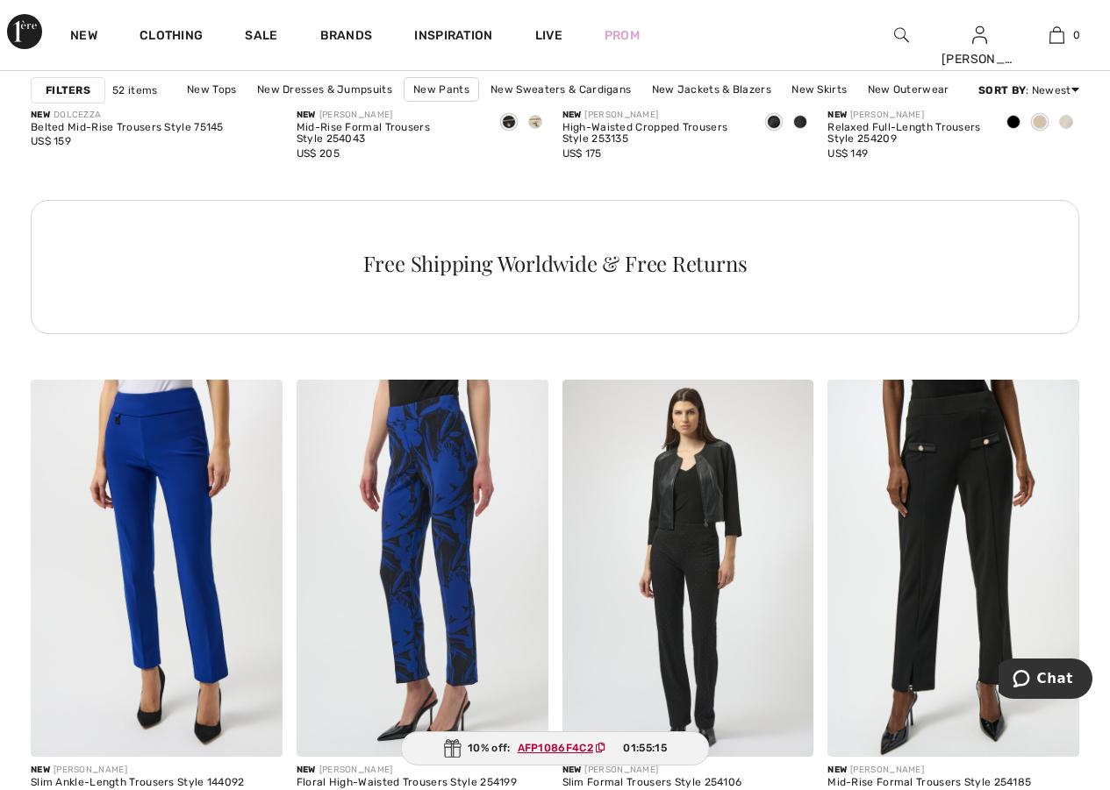
scroll to position [2046, 0]
